Goal: Information Seeking & Learning: Learn about a topic

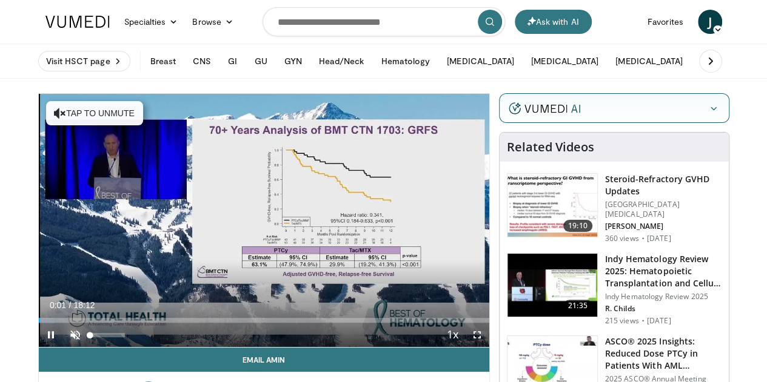
click at [63, 347] on span "Video Player" at bounding box center [75, 335] width 24 height 24
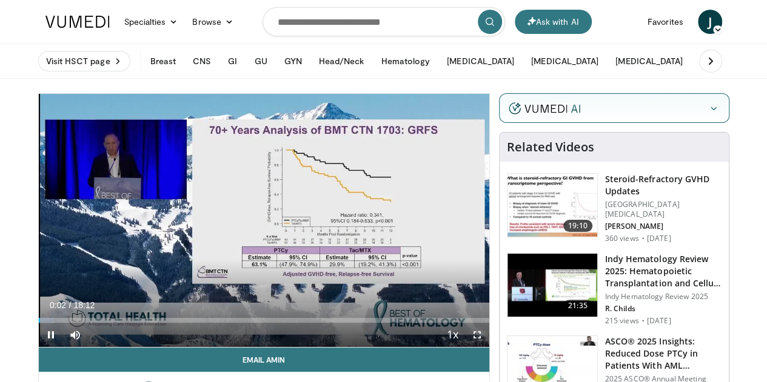
click at [489, 347] on span "Video Player" at bounding box center [477, 335] width 24 height 24
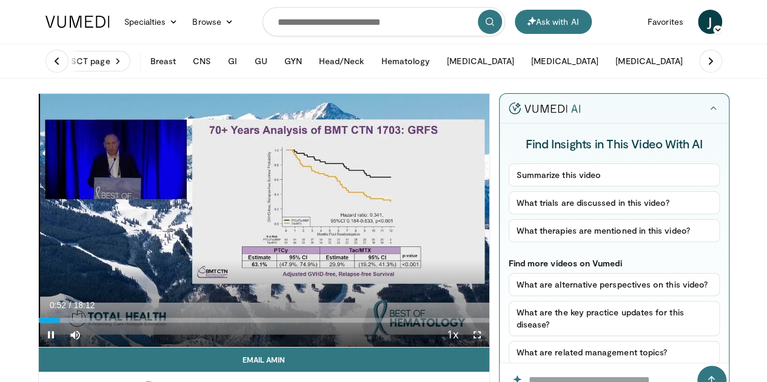
click at [489, 347] on span "Video Player" at bounding box center [477, 335] width 24 height 24
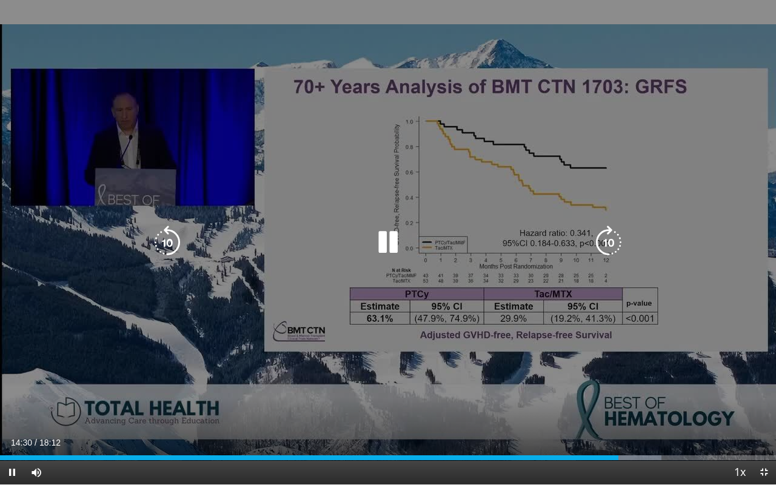
click at [686, 59] on div "10 seconds Tap to unmute" at bounding box center [388, 242] width 776 height 484
click at [165, 239] on icon "Video Player" at bounding box center [167, 242] width 34 height 34
click at [387, 239] on icon "Video Player" at bounding box center [388, 242] width 34 height 34
click at [433, 227] on div "10 seconds Tap to unmute" at bounding box center [388, 242] width 776 height 484
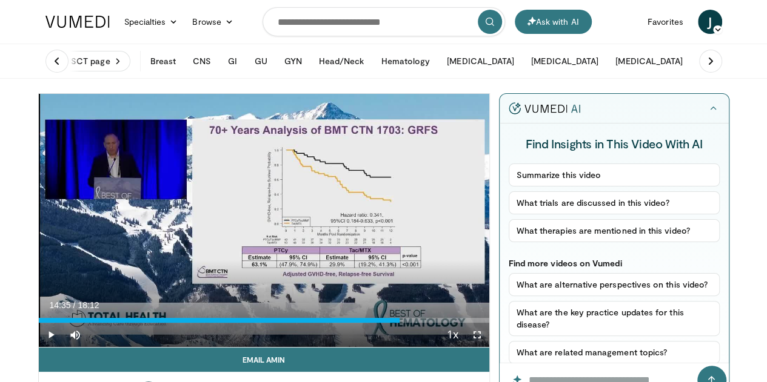
click at [486, 347] on span "Video Player" at bounding box center [477, 335] width 24 height 24
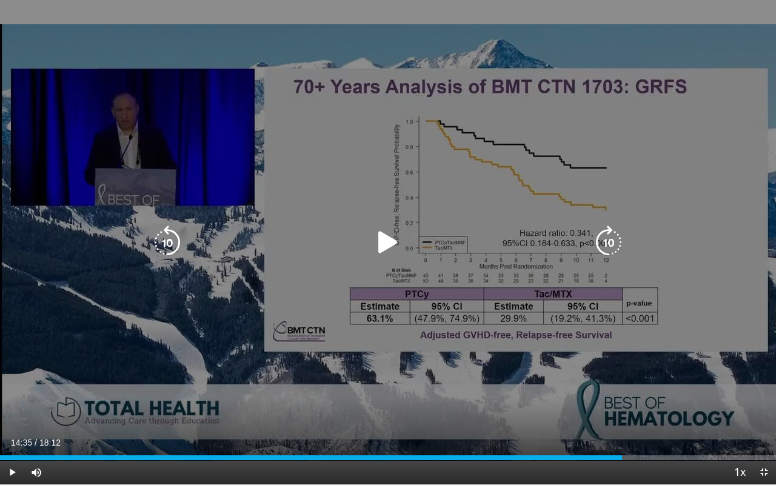
click at [370, 253] on div "Video Player" at bounding box center [388, 242] width 466 height 24
click at [381, 241] on icon "Video Player" at bounding box center [388, 242] width 34 height 34
click at [158, 242] on icon "Video Player" at bounding box center [167, 242] width 34 height 34
click at [399, 247] on icon "Video Player" at bounding box center [388, 242] width 34 height 34
click at [556, 295] on div "10 seconds Tap to unmute" at bounding box center [388, 242] width 776 height 484
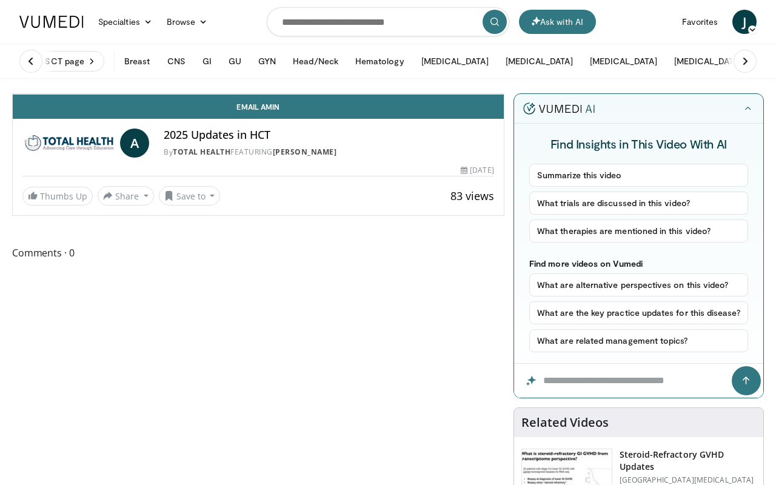
click at [413, 94] on div "10 seconds Tap to unmute" at bounding box center [258, 94] width 491 height 0
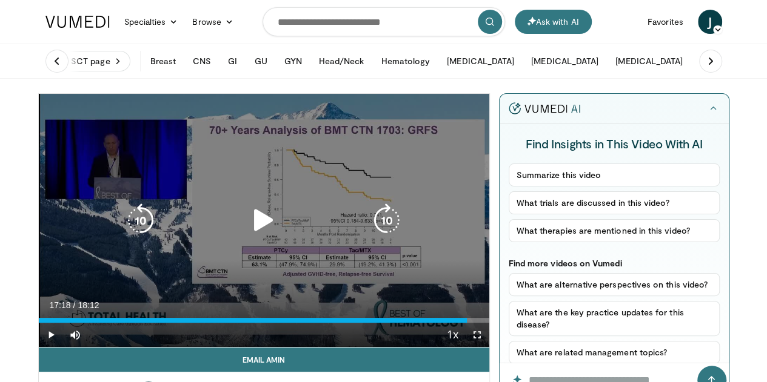
click at [247, 235] on icon "Video Player" at bounding box center [264, 221] width 34 height 34
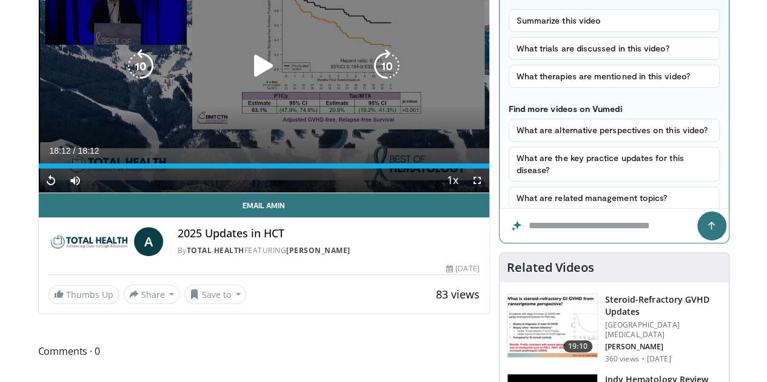
scroll to position [158, 0]
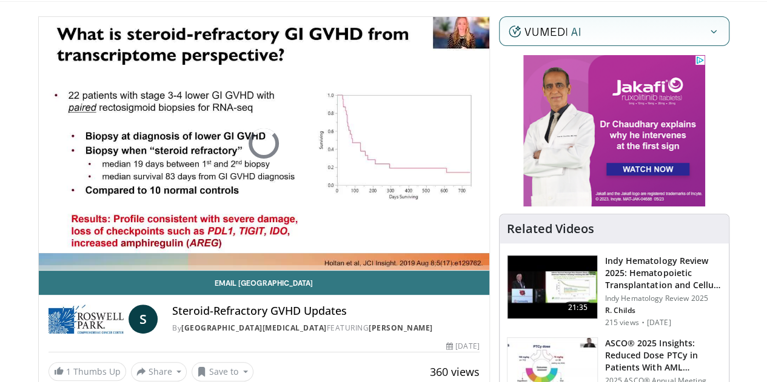
scroll to position [76, 0]
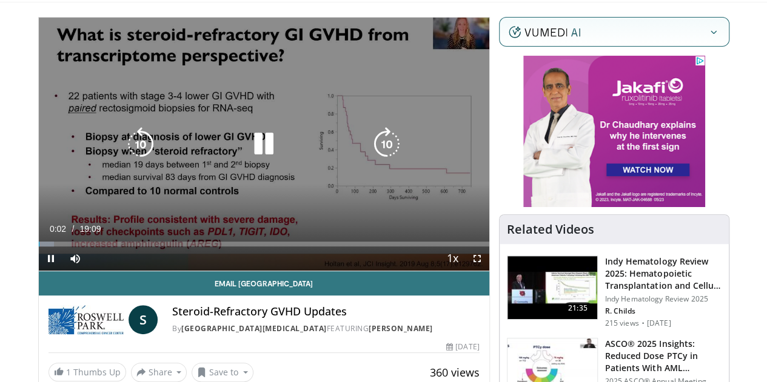
click at [250, 149] on icon "Video Player" at bounding box center [264, 144] width 34 height 34
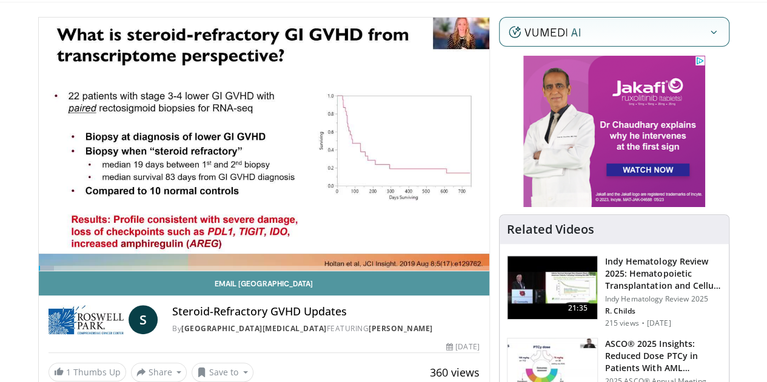
scroll to position [0, 0]
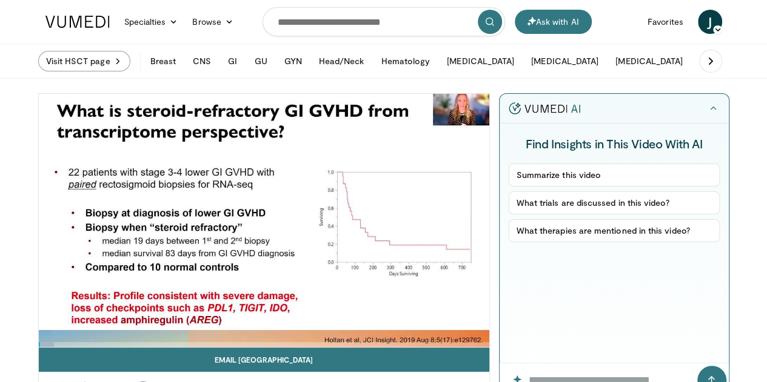
click at [67, 70] on link "Visit HSCT page" at bounding box center [84, 61] width 92 height 21
